Goal: Task Accomplishment & Management: Manage account settings

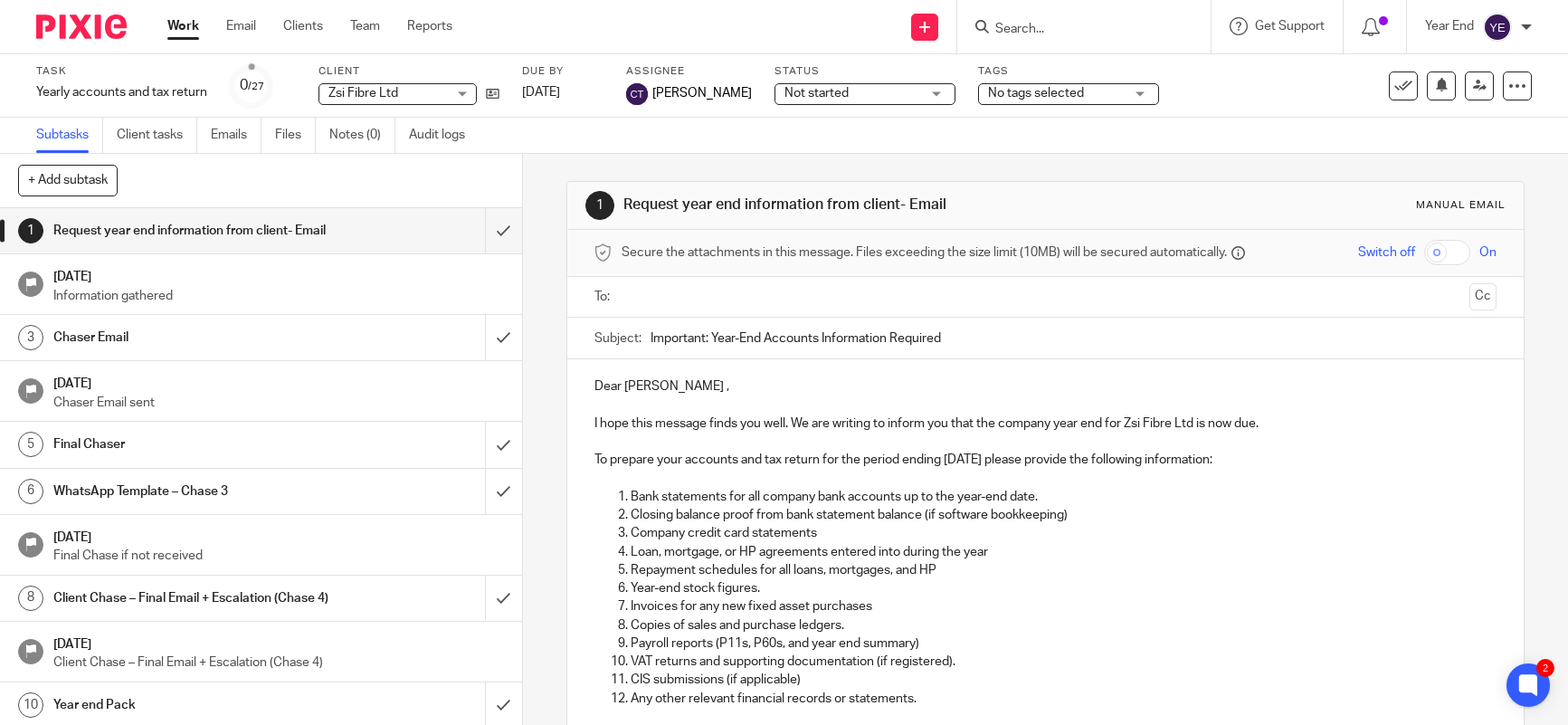
scroll to position [91, 0]
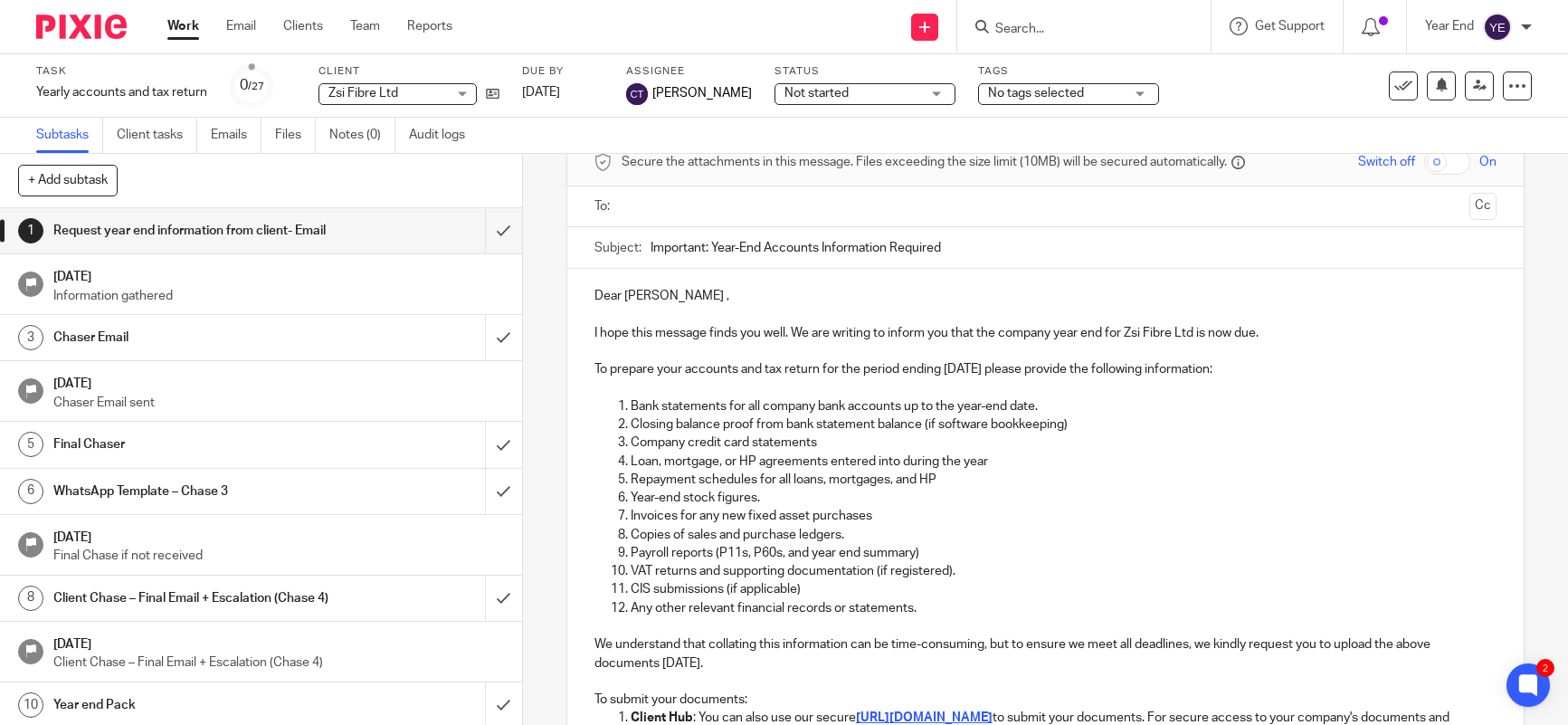
click at [1527, 28] on div at bounding box center [1526, 27] width 11 height 11
click at [1448, 125] on span "Logout" at bounding box center [1447, 125] width 40 height 13
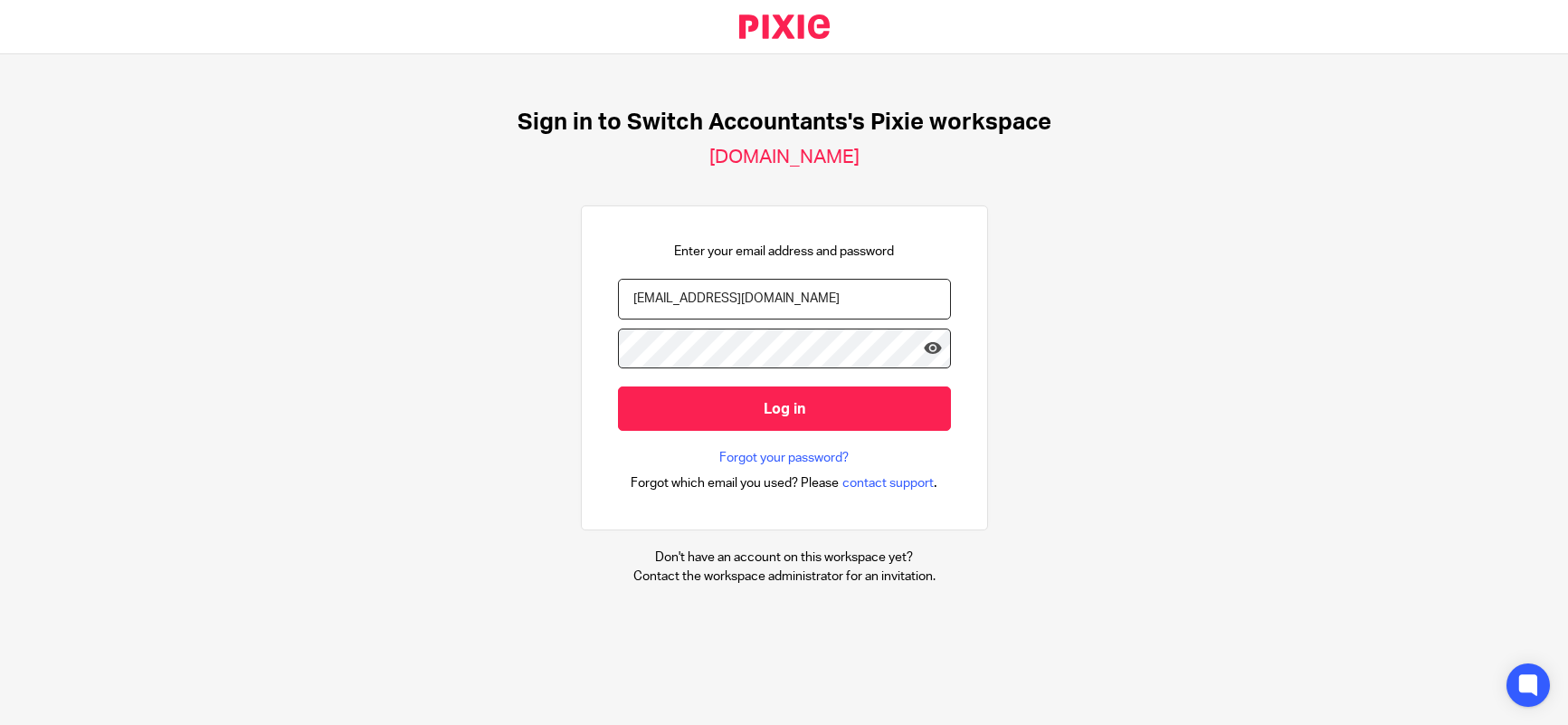
click at [686, 297] on input "[EMAIL_ADDRESS][DOMAIN_NAME]" at bounding box center [784, 298] width 333 height 40
click at [696, 298] on input "[EMAIL_ADDRESS][DOMAIN_NAME]" at bounding box center [784, 298] width 333 height 40
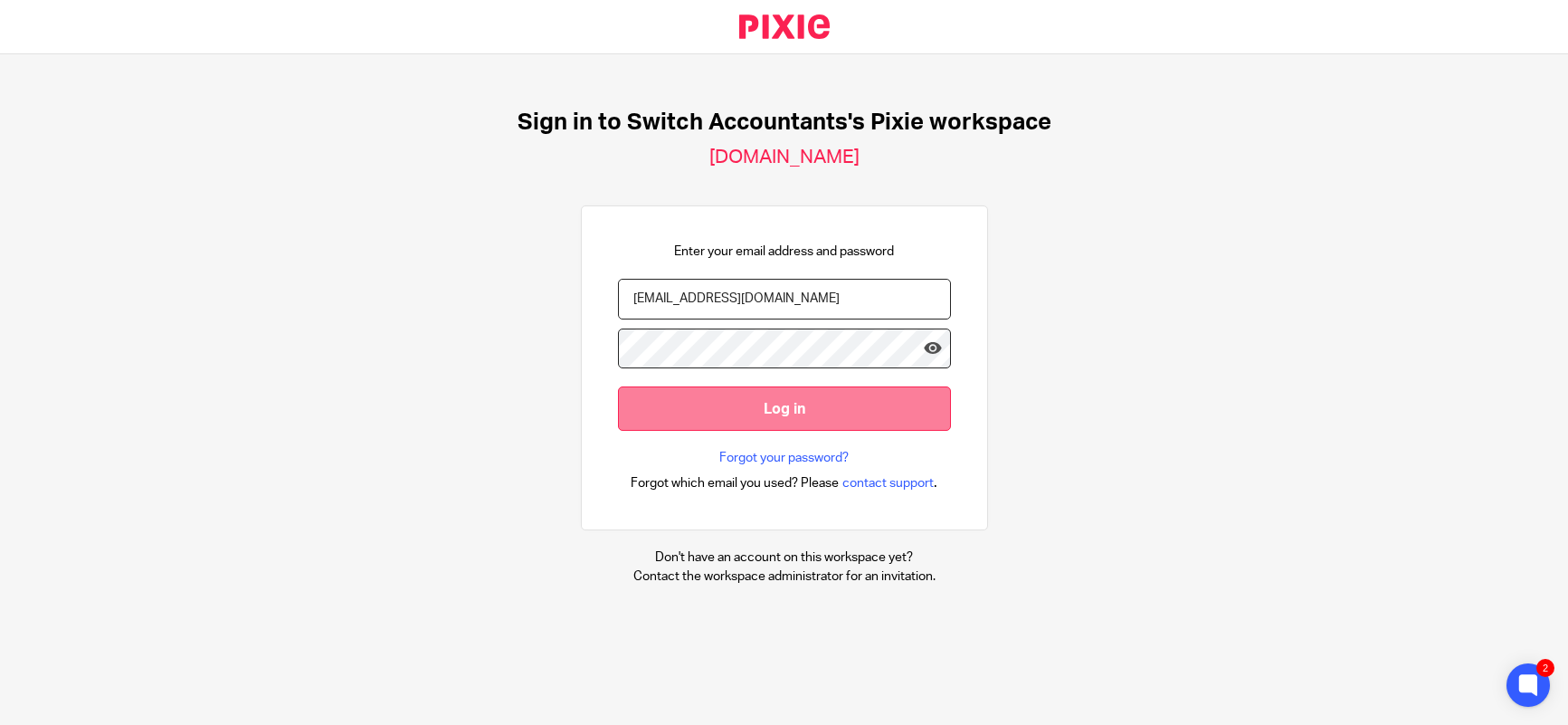
type input "[EMAIL_ADDRESS][DOMAIN_NAME]"
click at [691, 426] on input "Log in" at bounding box center [784, 408] width 333 height 44
